Goal: Task Accomplishment & Management: Manage account settings

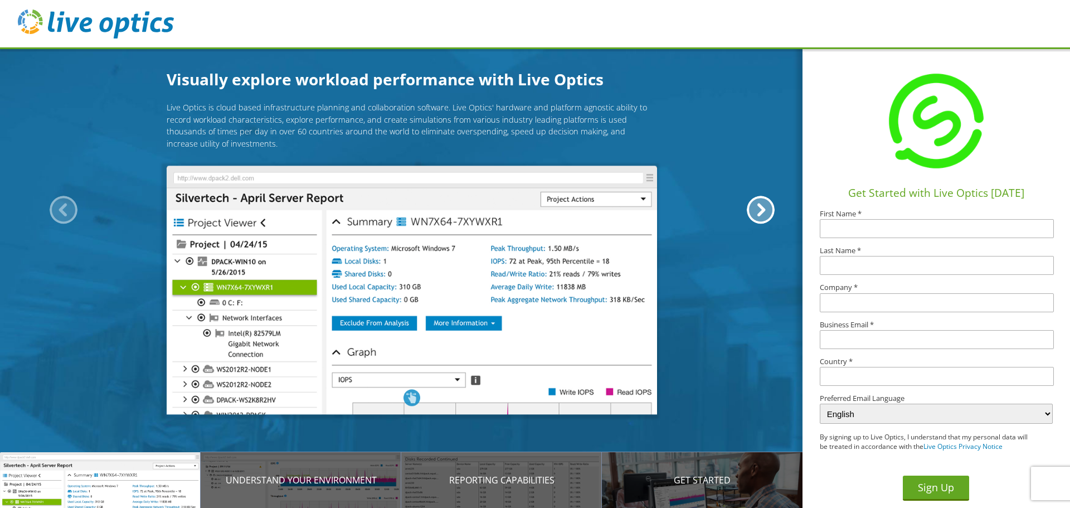
click at [841, 231] on input "text" at bounding box center [937, 228] width 234 height 19
type input "Samir"
click at [849, 266] on input "text" at bounding box center [937, 265] width 234 height 19
click at [116, 484] on p "Introducing Live Optics" at bounding box center [100, 479] width 201 height 13
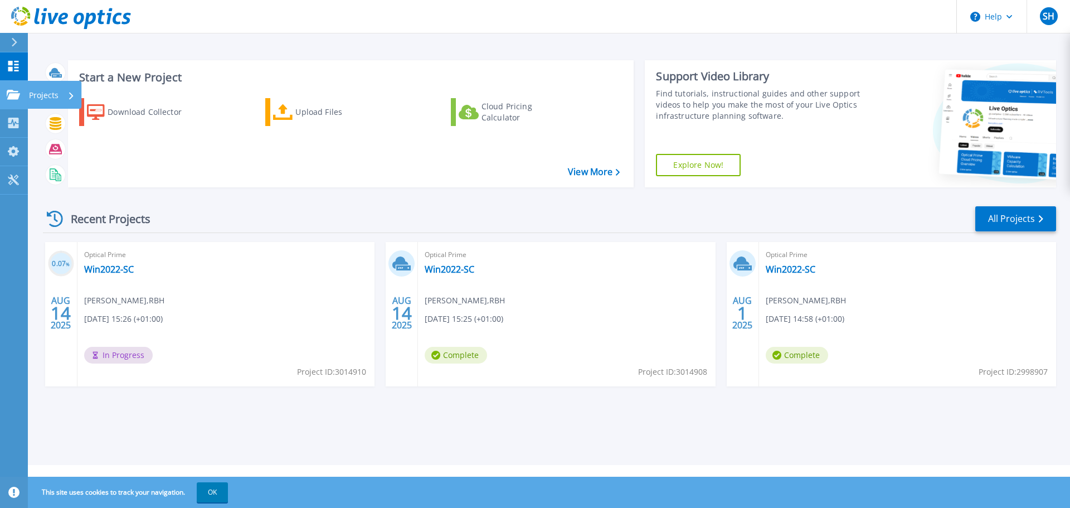
click at [9, 91] on icon at bounding box center [13, 94] width 13 height 9
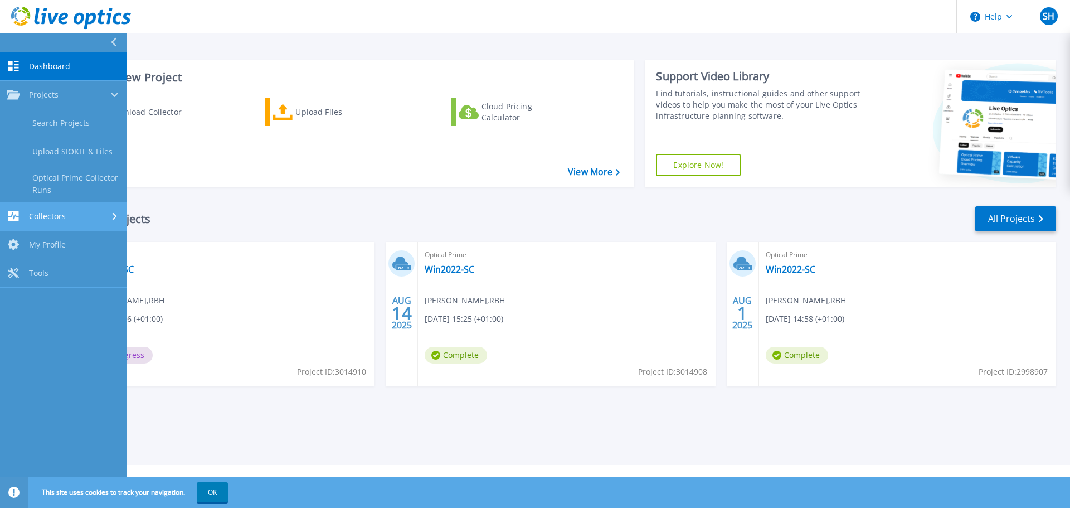
click at [50, 218] on span "Collectors" at bounding box center [47, 216] width 37 height 10
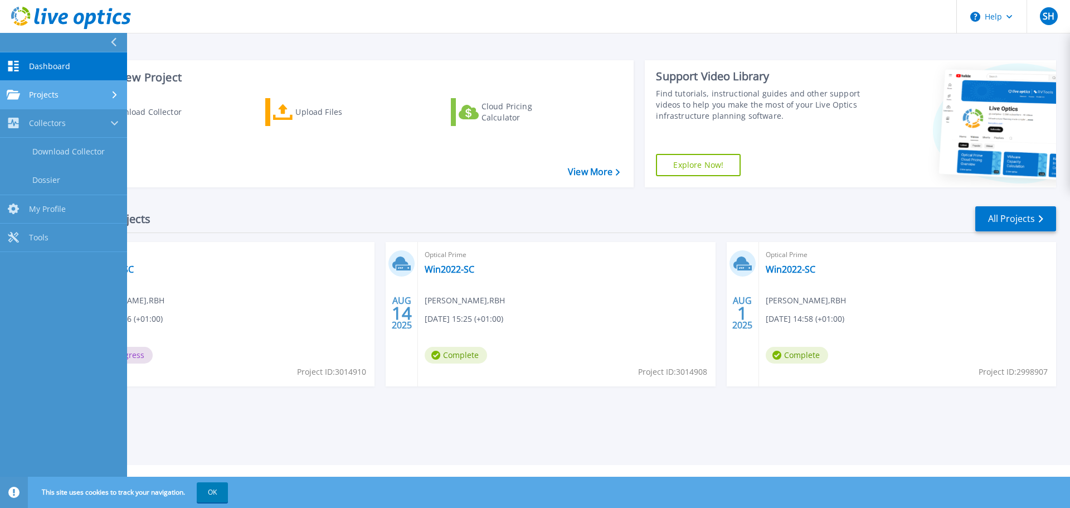
click at [63, 99] on div "Projects" at bounding box center [64, 95] width 114 height 10
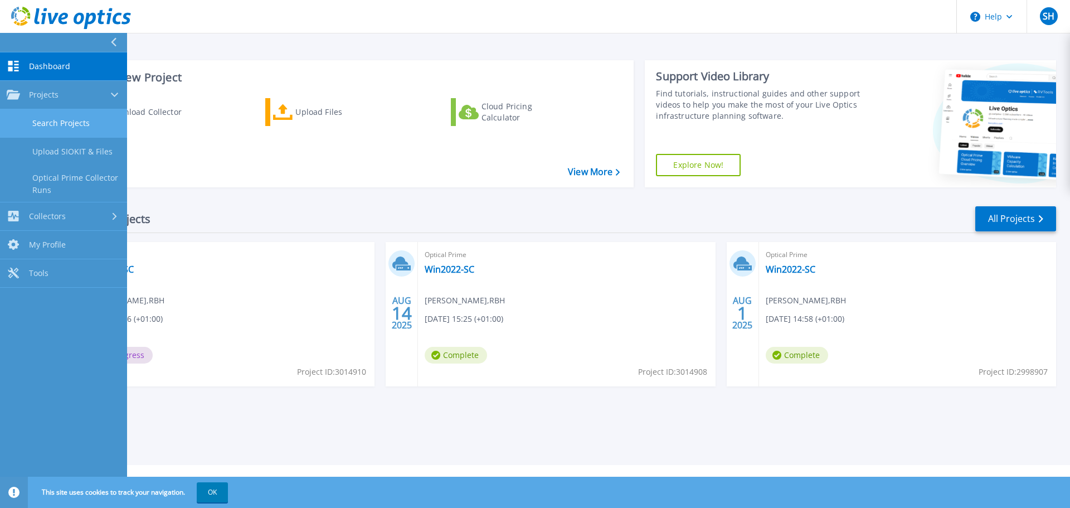
click at [61, 121] on link "Search Projects" at bounding box center [63, 123] width 127 height 28
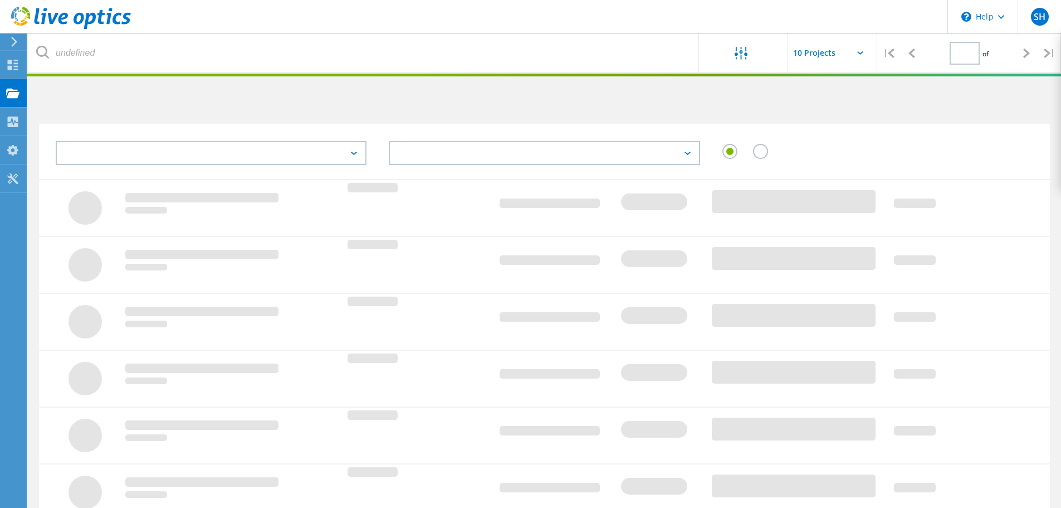
type input "1"
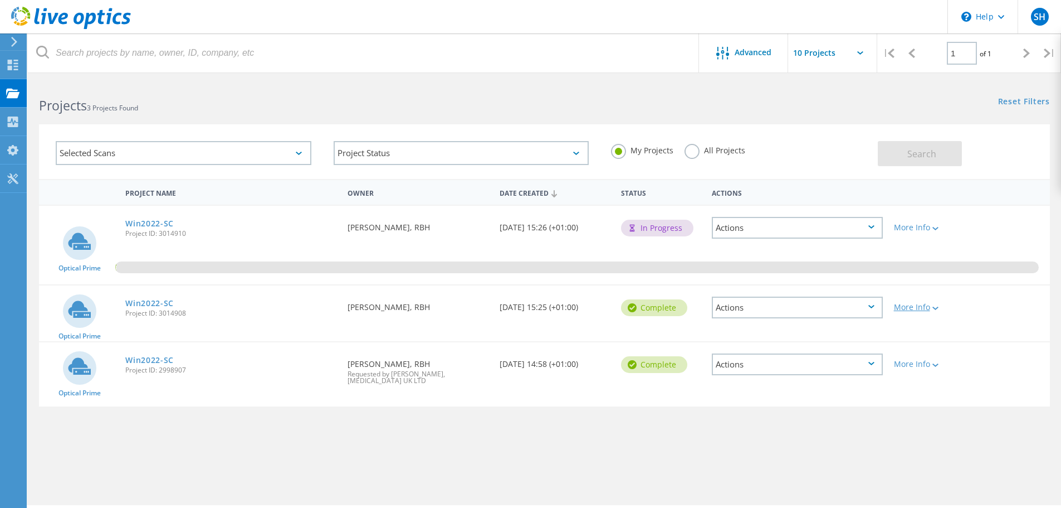
click at [939, 309] on icon at bounding box center [936, 307] width 6 height 3
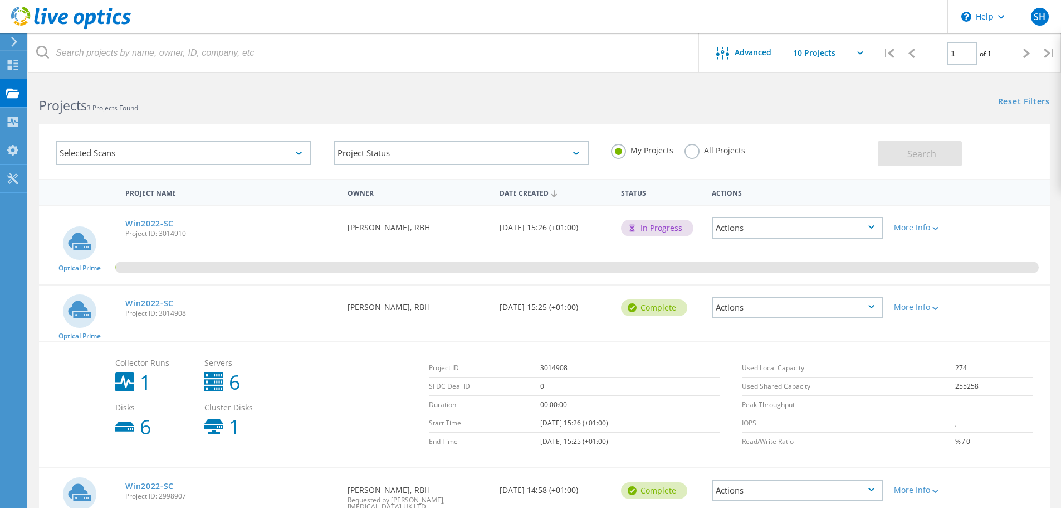
scroll to position [69, 0]
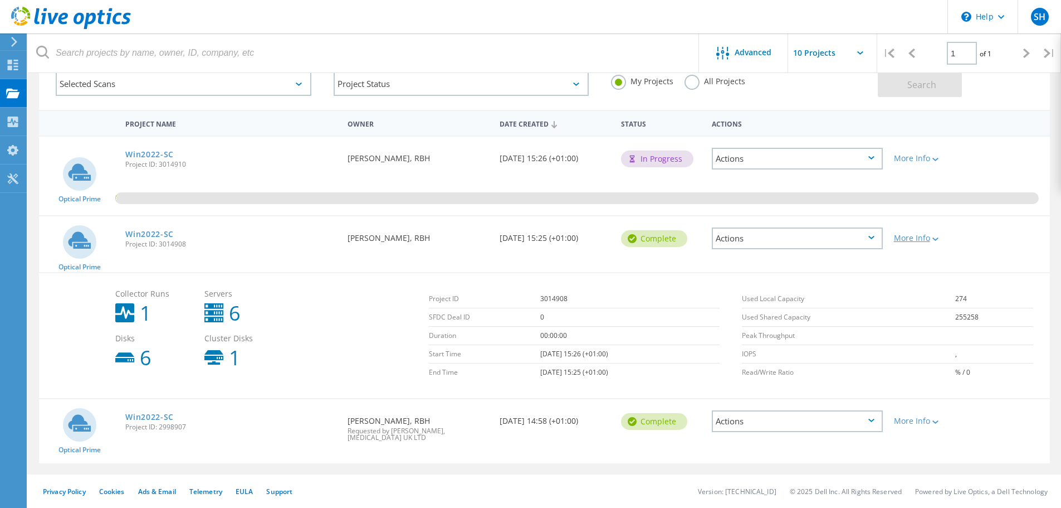
click at [939, 239] on icon at bounding box center [936, 238] width 6 height 3
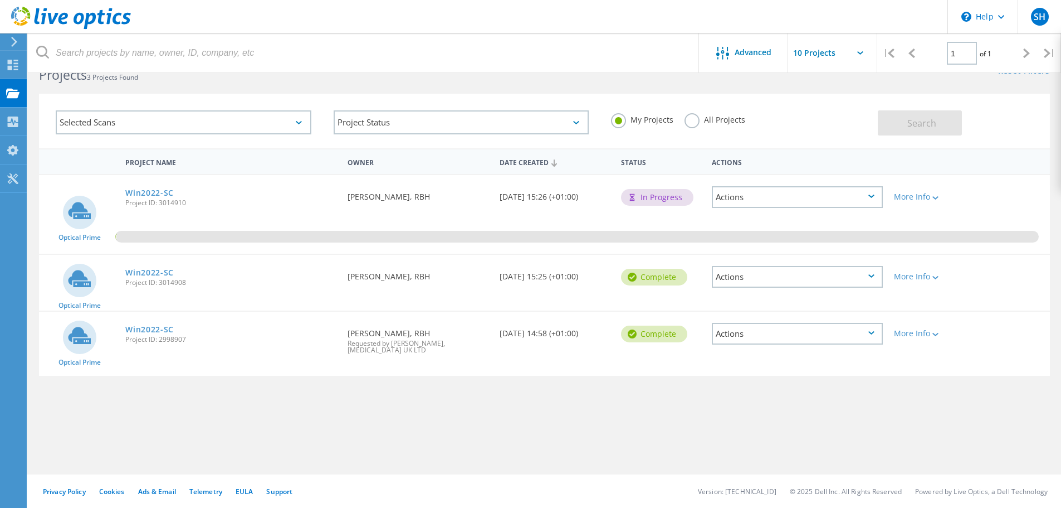
scroll to position [31, 0]
click at [869, 276] on icon at bounding box center [872, 275] width 6 height 3
click at [738, 301] on div "Delete" at bounding box center [797, 302] width 169 height 17
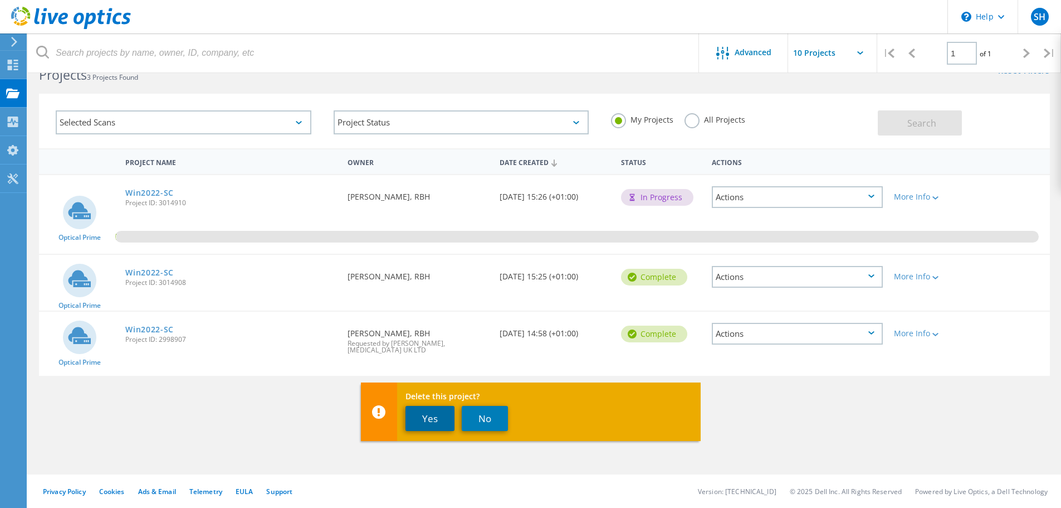
click at [432, 420] on button "Yes" at bounding box center [430, 418] width 49 height 25
